Goal: Task Accomplishment & Management: Manage account settings

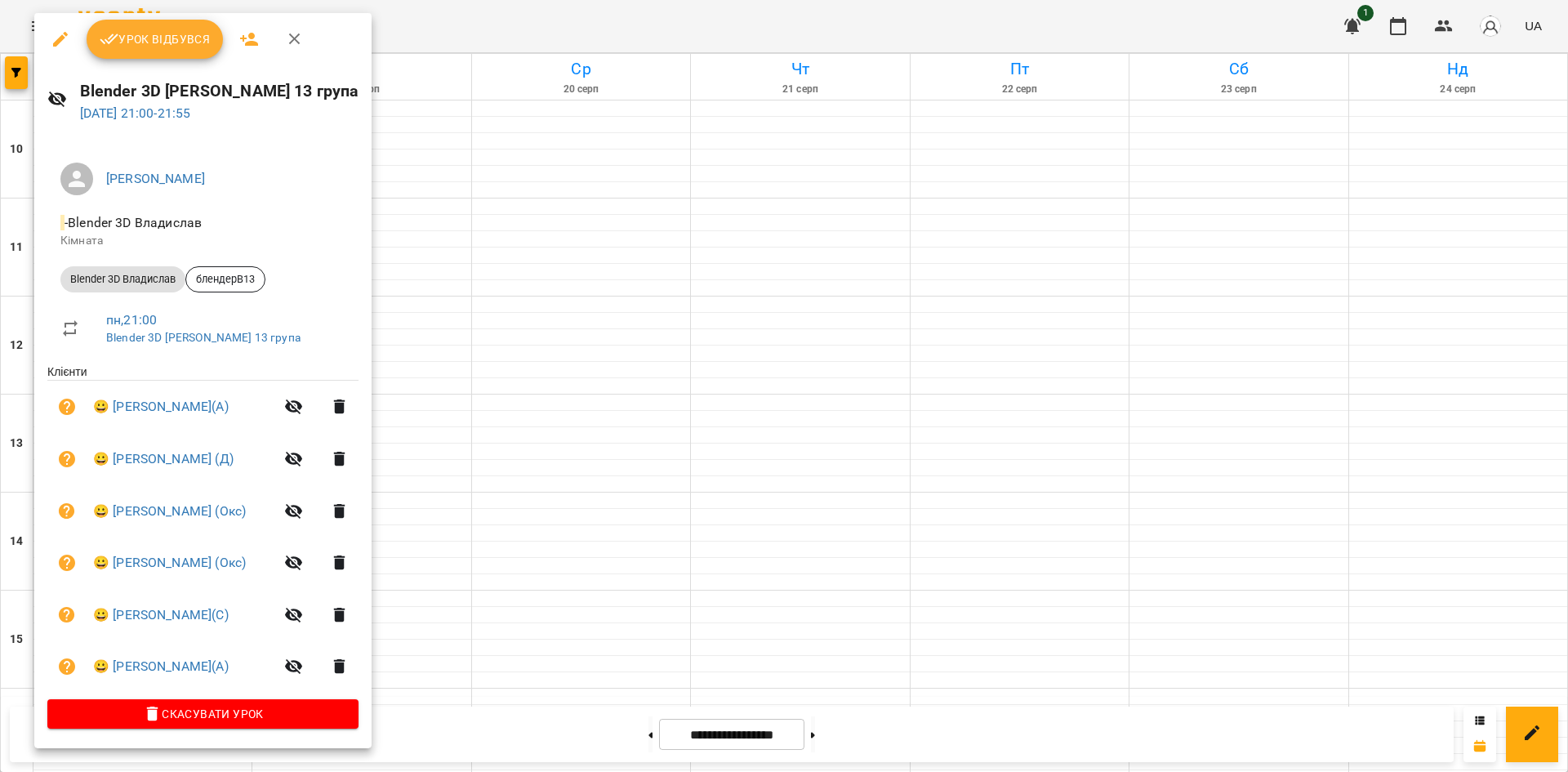
scroll to position [654, 0]
click at [1340, 496] on div at bounding box center [784, 386] width 1568 height 772
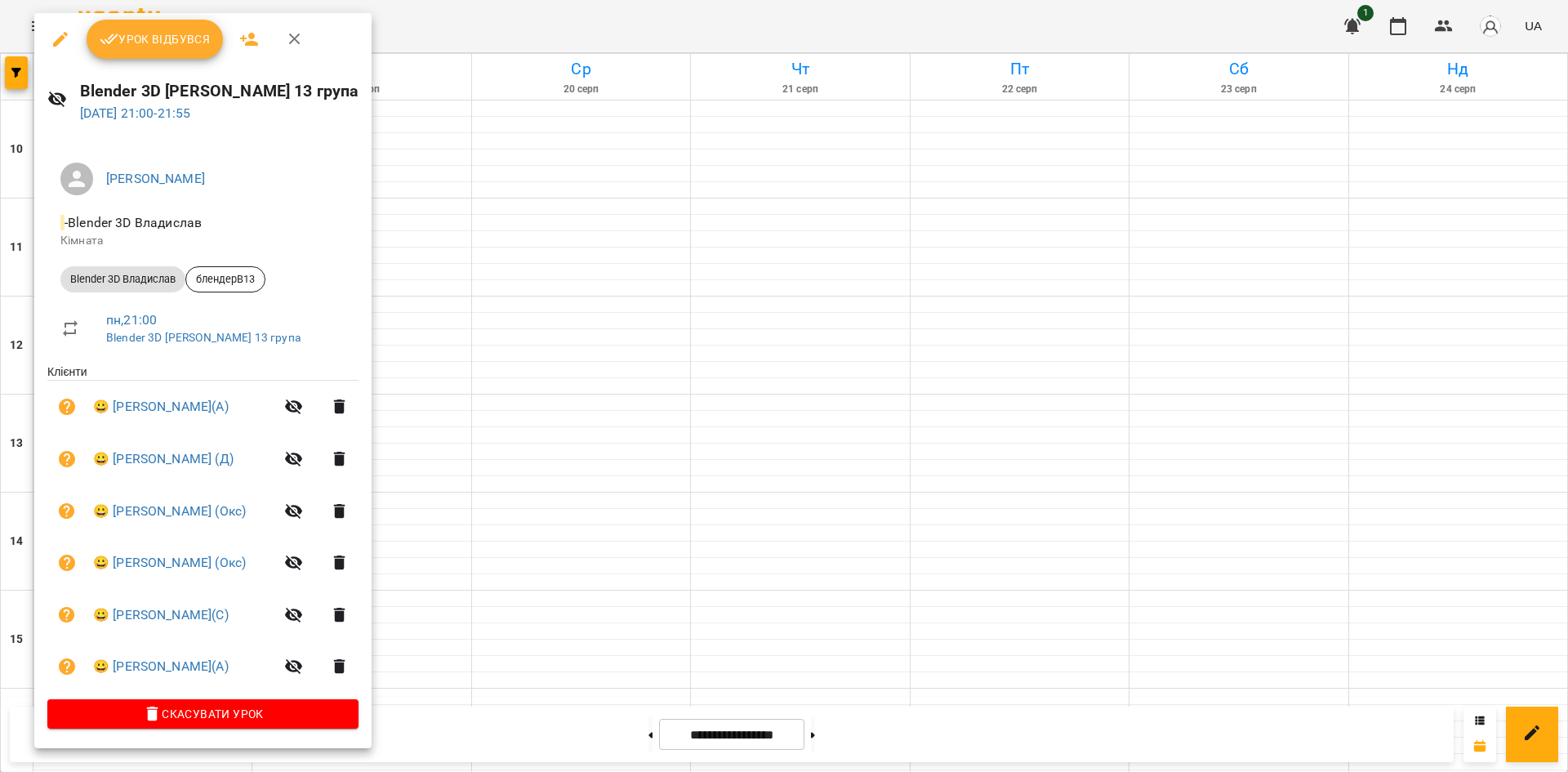
click at [1387, 423] on div at bounding box center [784, 386] width 1568 height 772
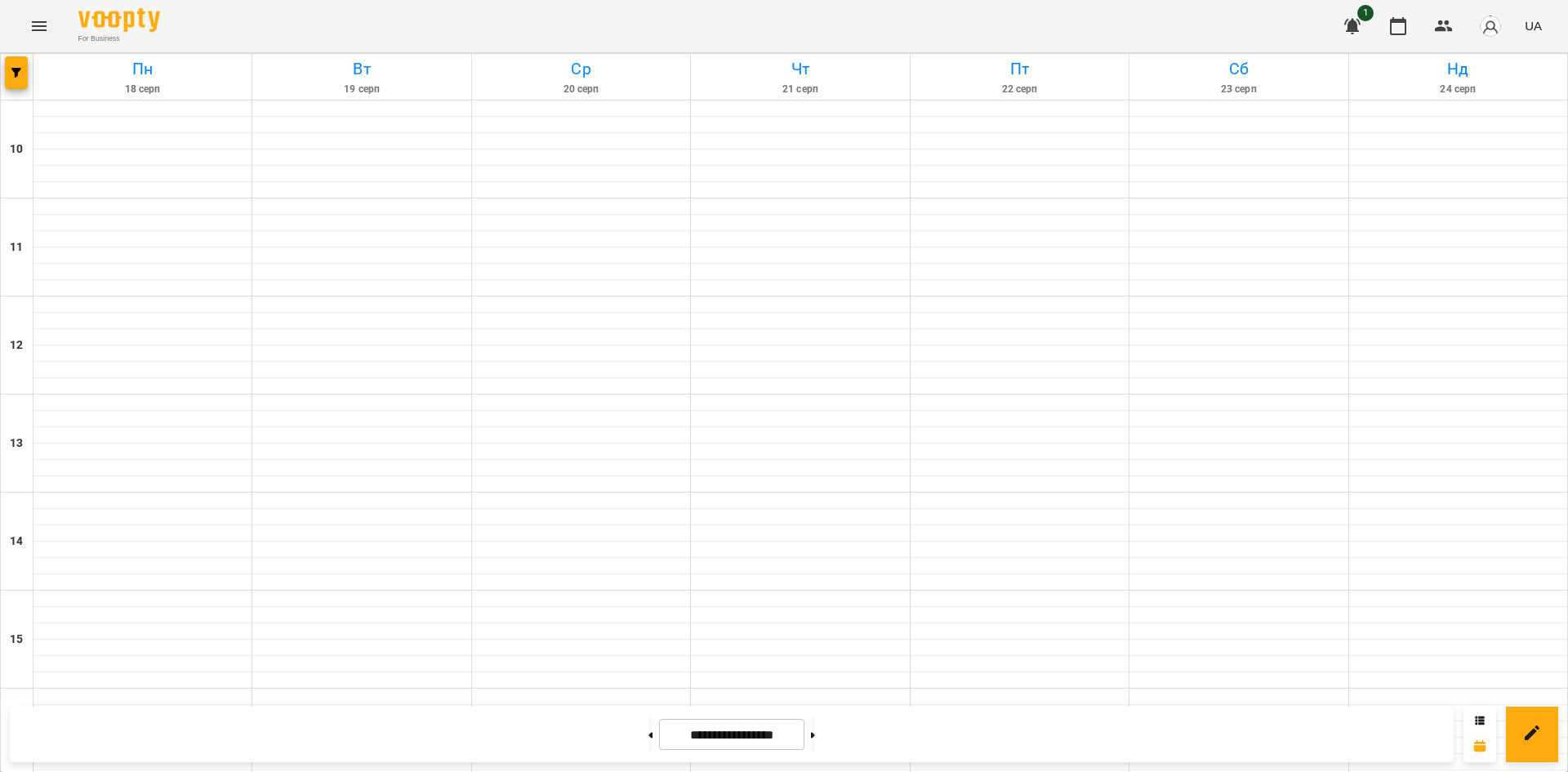
scroll to position [676, 0]
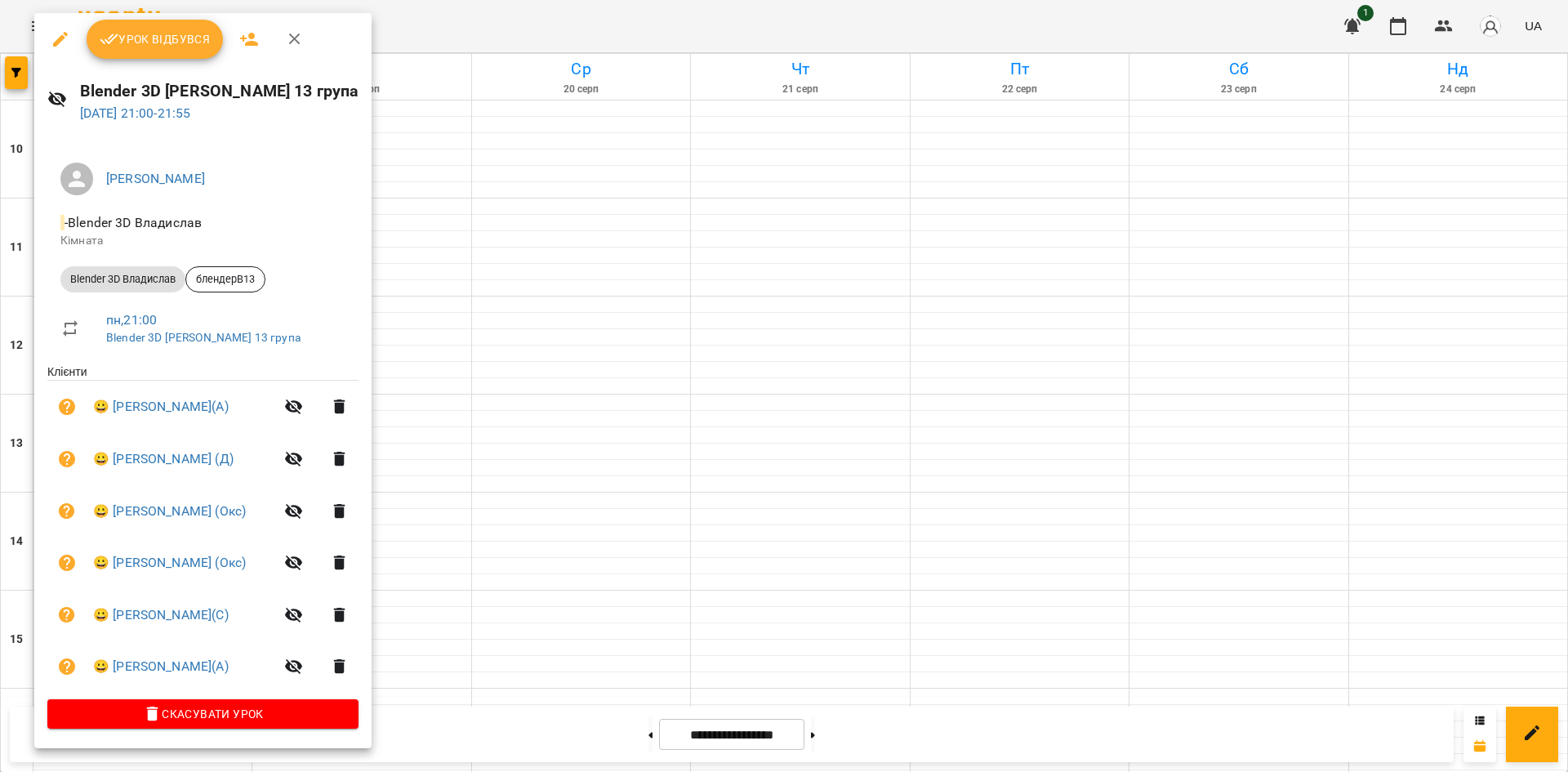
click at [477, 116] on div at bounding box center [784, 386] width 1568 height 772
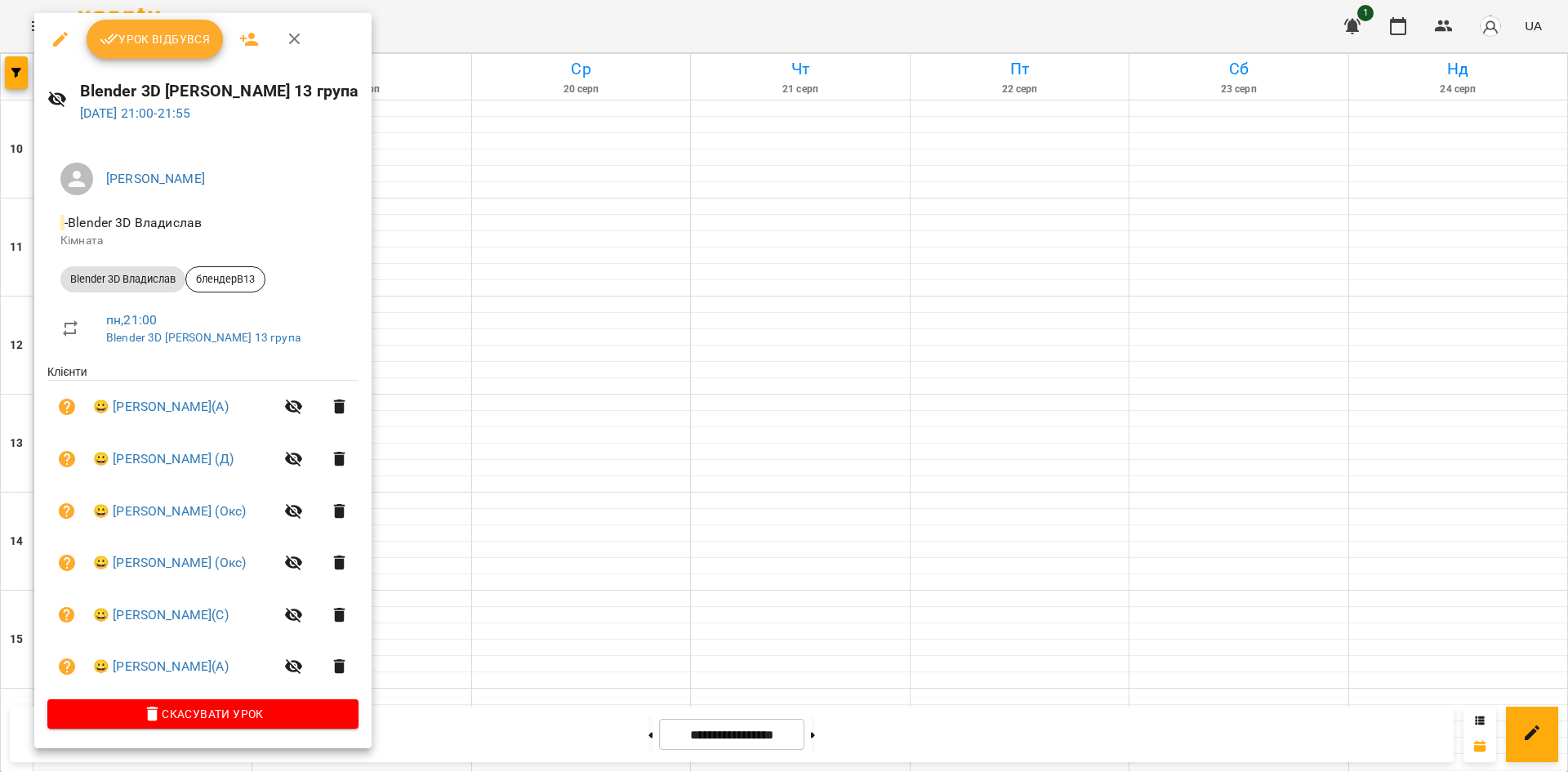
click at [916, 507] on div at bounding box center [784, 386] width 1568 height 772
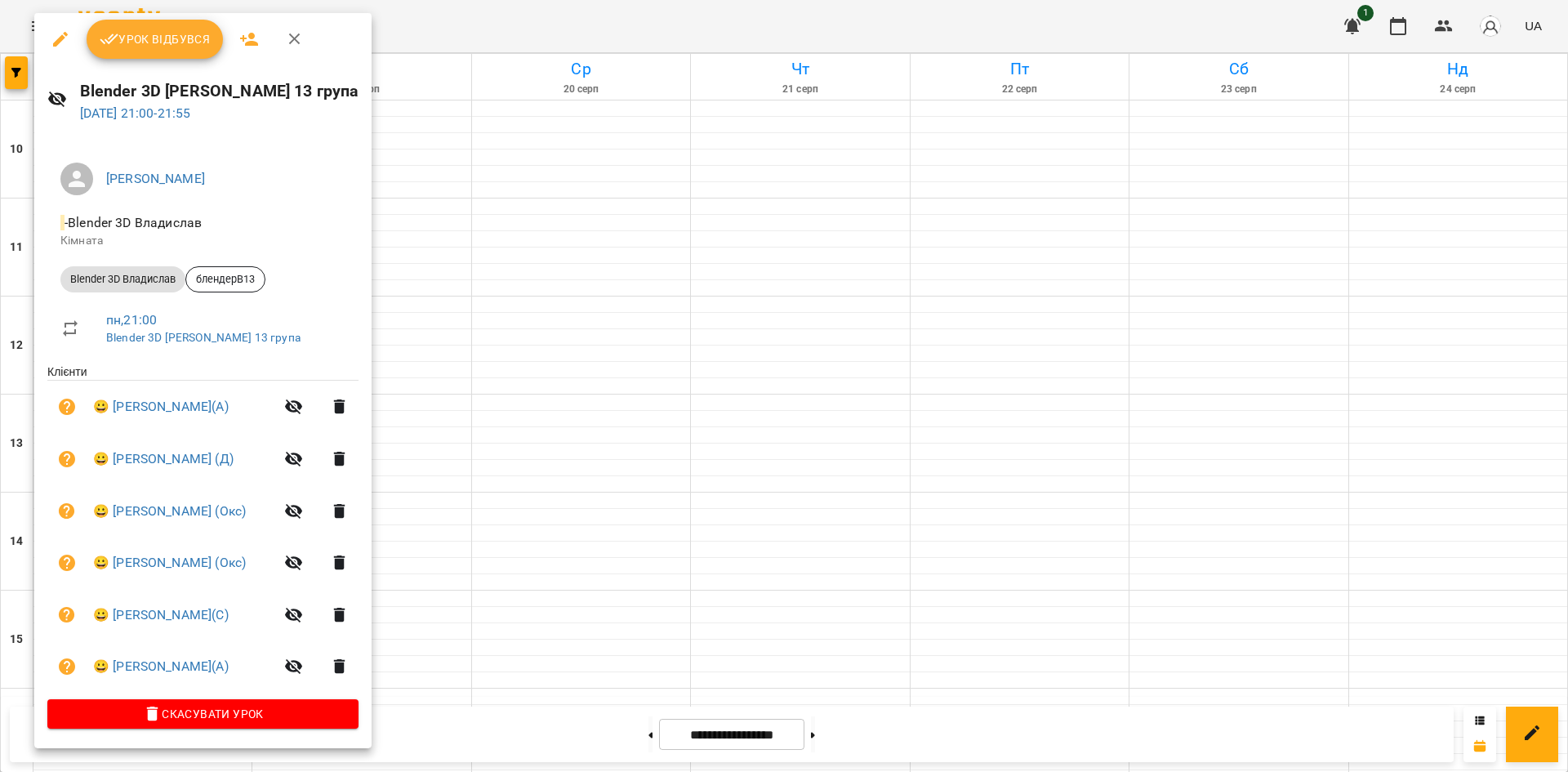
click at [1315, 542] on div at bounding box center [784, 386] width 1568 height 772
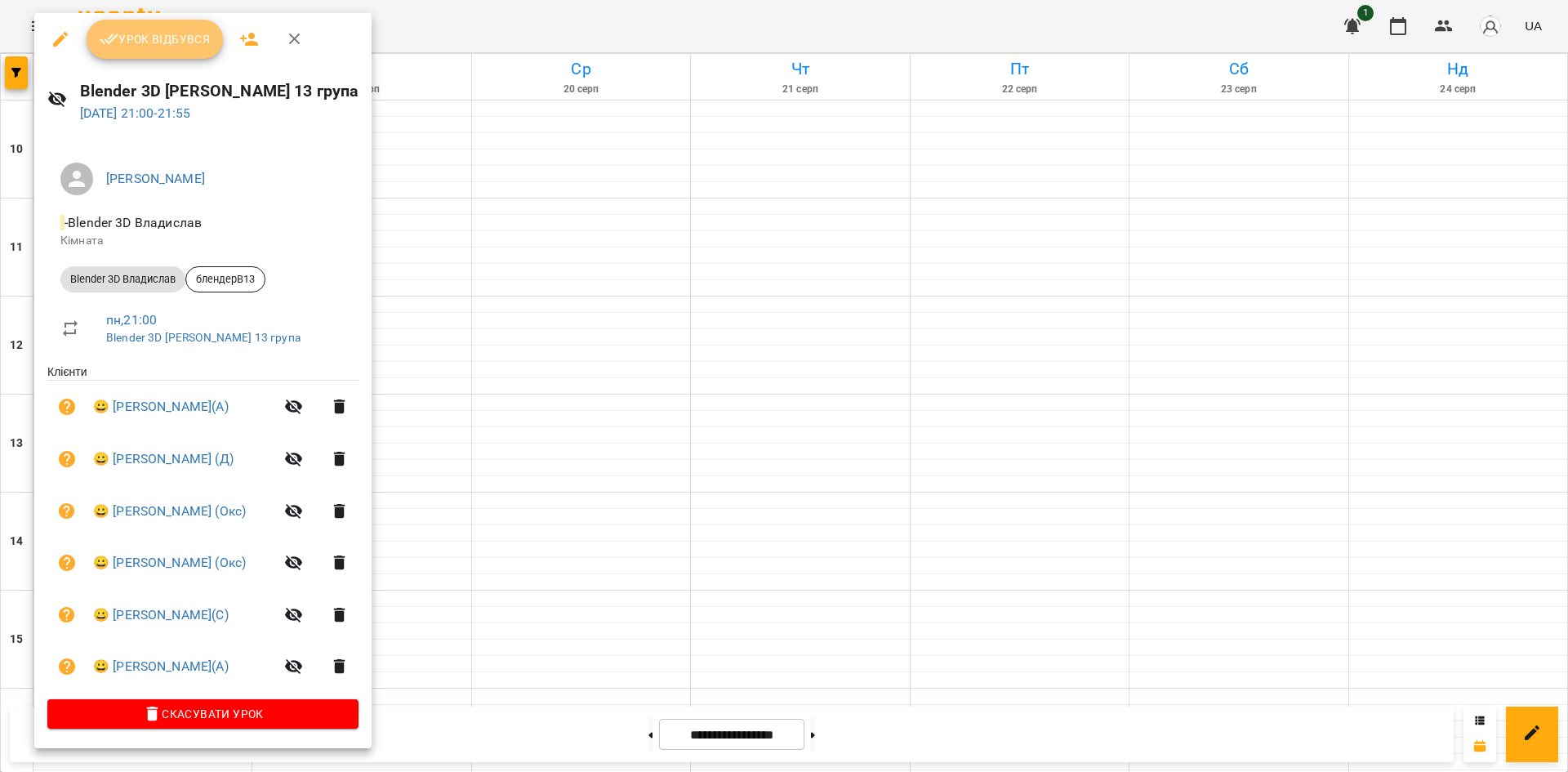
click at [194, 27] on button "Урок відбувся" at bounding box center [154, 39] width 137 height 39
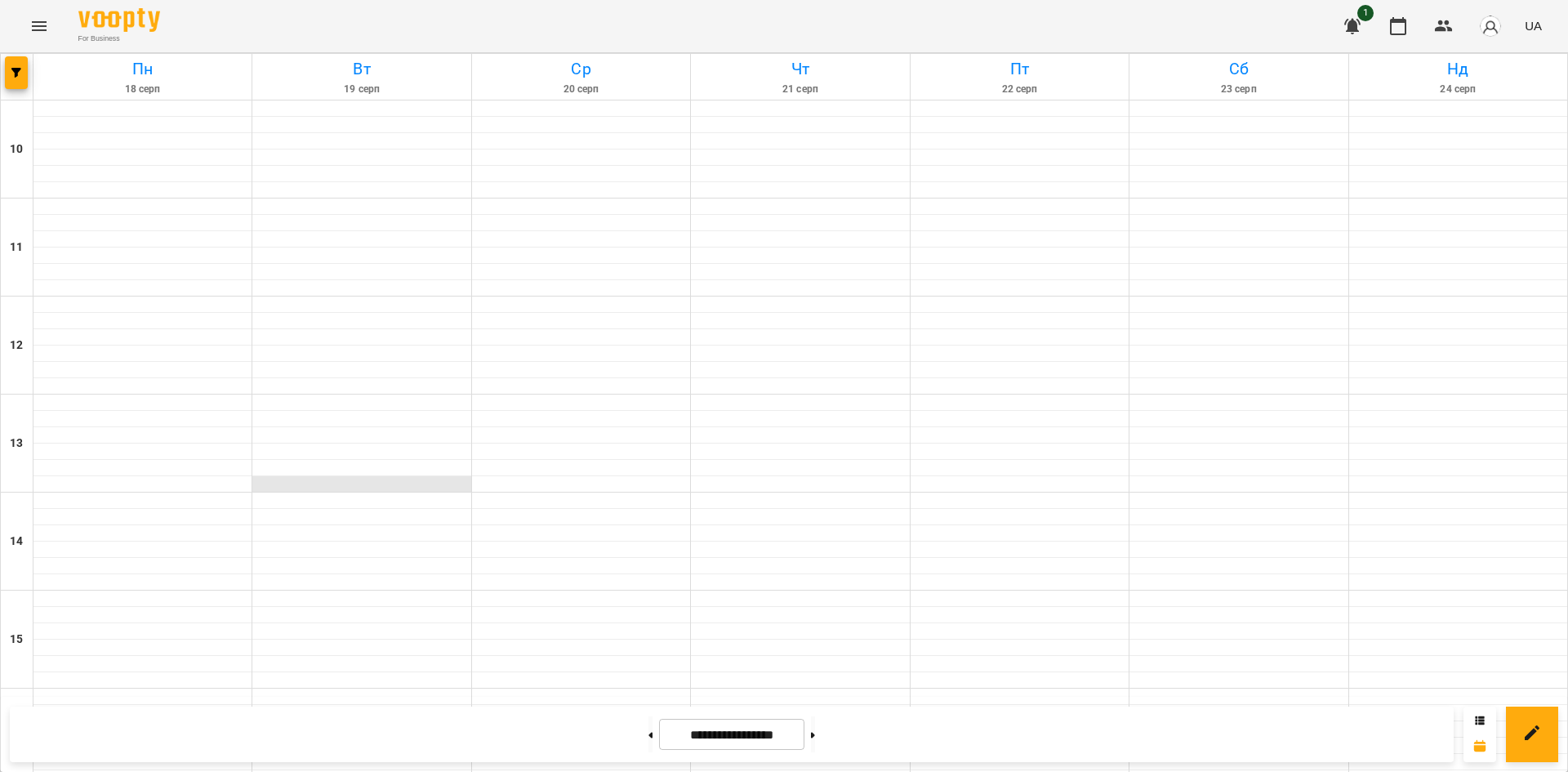
scroll to position [654, 0]
